Goal: Transaction & Acquisition: Purchase product/service

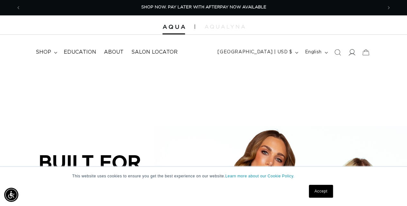
click at [353, 51] on icon at bounding box center [351, 52] width 7 height 7
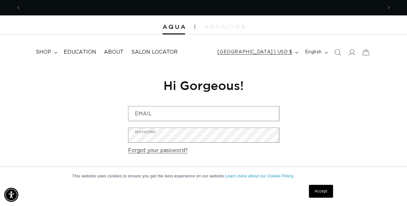
scroll to position [0, 361]
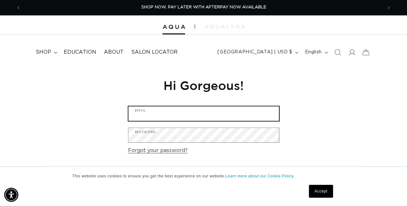
click at [205, 111] on input "Email" at bounding box center [203, 114] width 151 height 14
type input "headhunterssalonandspa@hotmail.com"
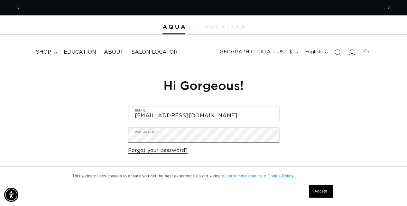
scroll to position [0, 0]
click at [173, 150] on link "Forgot your password?" at bounding box center [158, 150] width 60 height 9
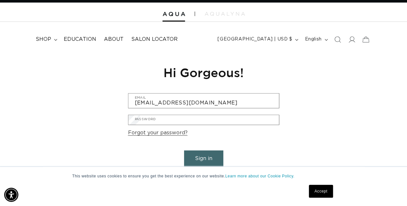
scroll to position [0, 361]
click at [0, 0] on input "Email" at bounding box center [0, 0] width 0 height 0
click at [352, 41] on icon at bounding box center [351, 39] width 7 height 7
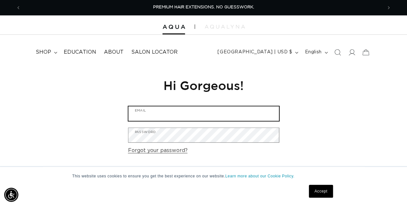
click at [167, 112] on input "Email" at bounding box center [203, 114] width 151 height 14
type input "P"
type input "p"
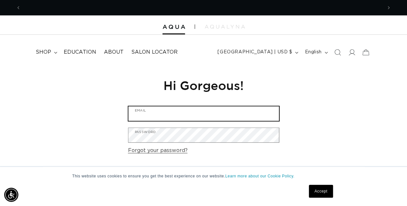
scroll to position [0, 0]
type input "headhunterssalonandspa@hotmail.com"
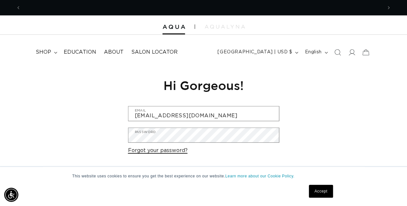
click at [172, 152] on link "Forgot your password?" at bounding box center [158, 150] width 60 height 9
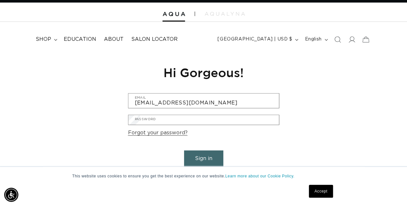
click at [0, 0] on input "Email" at bounding box center [0, 0] width 0 height 0
type input "headhunterssalonandspa@hotmail.com"
click at [0, 0] on button "Submit" at bounding box center [0, 0] width 0 height 0
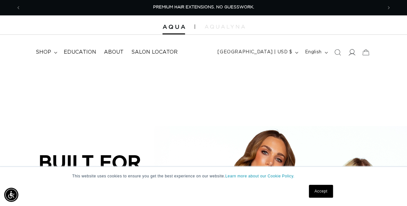
click at [207, 52] on icon at bounding box center [351, 52] width 7 height 7
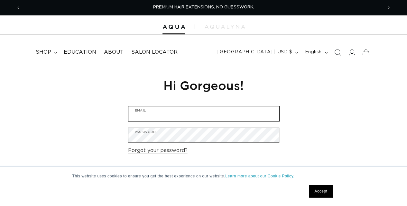
click at [177, 113] on input "Email" at bounding box center [203, 114] width 151 height 14
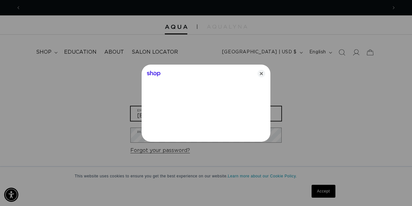
scroll to position [0, 366]
type input "[EMAIL_ADDRESS][DOMAIN_NAME]"
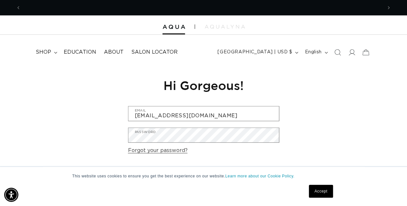
scroll to position [0, 361]
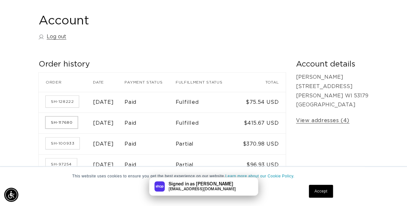
scroll to position [0, 361]
click at [65, 120] on link "SH-117680" at bounding box center [62, 123] width 32 height 12
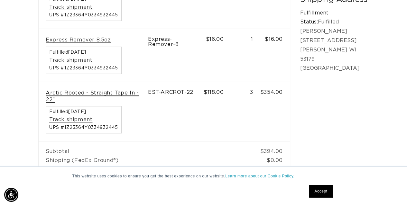
scroll to position [0, 723]
click at [102, 93] on link "Arctic Rooted - Straight Tape In - 22"" at bounding box center [93, 97] width 95 height 14
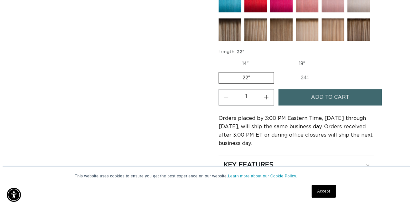
scroll to position [0, 361]
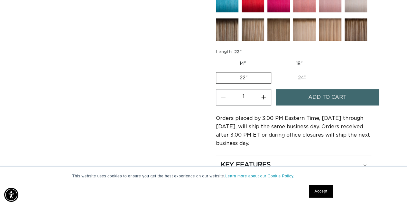
click at [268, 95] on button "Increase quantity for Arctic Rooted - Tape In" at bounding box center [264, 97] width 14 height 16
type input "3"
click at [347, 91] on button "Add to cart" at bounding box center [327, 97] width 103 height 16
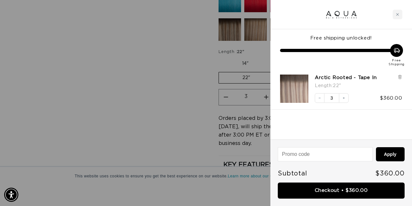
scroll to position [0, 0]
click at [321, 99] on icon "Decrease quantity" at bounding box center [320, 98] width 4 height 4
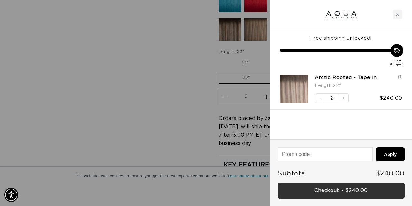
click at [345, 185] on link "Checkout • $240.00" at bounding box center [341, 191] width 127 height 16
